Goal: Information Seeking & Learning: Learn about a topic

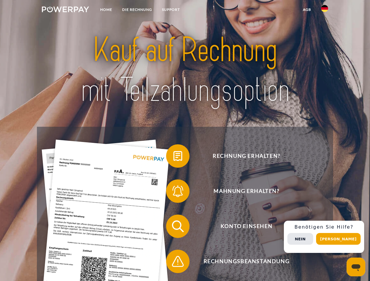
click at [65, 10] on img at bounding box center [65, 9] width 47 height 6
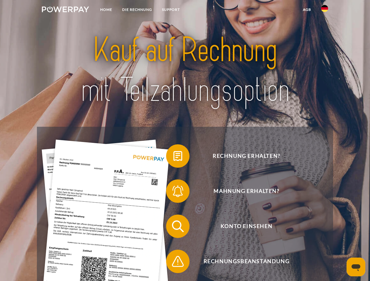
click at [324, 10] on img at bounding box center [324, 8] width 7 height 7
click at [306, 10] on link "agb" at bounding box center [307, 9] width 18 height 11
click at [173, 157] on span at bounding box center [168, 155] width 29 height 29
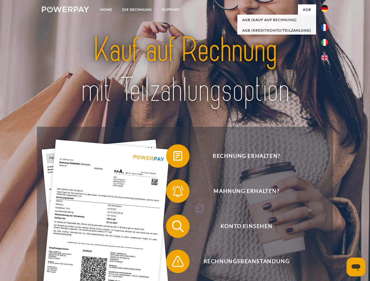
click at [173, 192] on span at bounding box center [168, 190] width 29 height 29
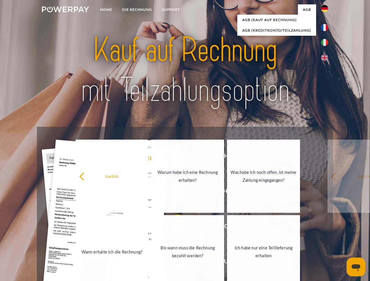
click at [173, 227] on link "Bis wann muss die Rechnung bezahlt werden?" at bounding box center [187, 251] width 73 height 73
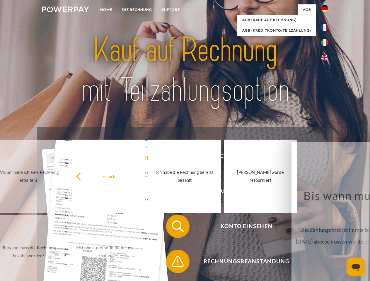
click at [173, 262] on span at bounding box center [168, 261] width 29 height 29
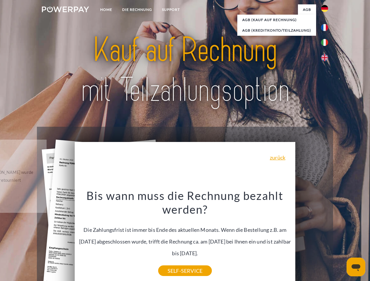
click at [326, 237] on div "Rechnung erhalten? Mahnung erhalten? Konto einsehen" at bounding box center [185, 244] width 296 height 234
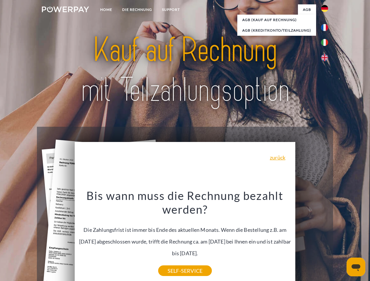
click at [311, 238] on span "Konto einsehen" at bounding box center [245, 225] width 143 height 23
click at [340, 239] on header "Home DIE RECHNUNG SUPPORT" at bounding box center [185, 202] width 370 height 404
